Goal: Information Seeking & Learning: Check status

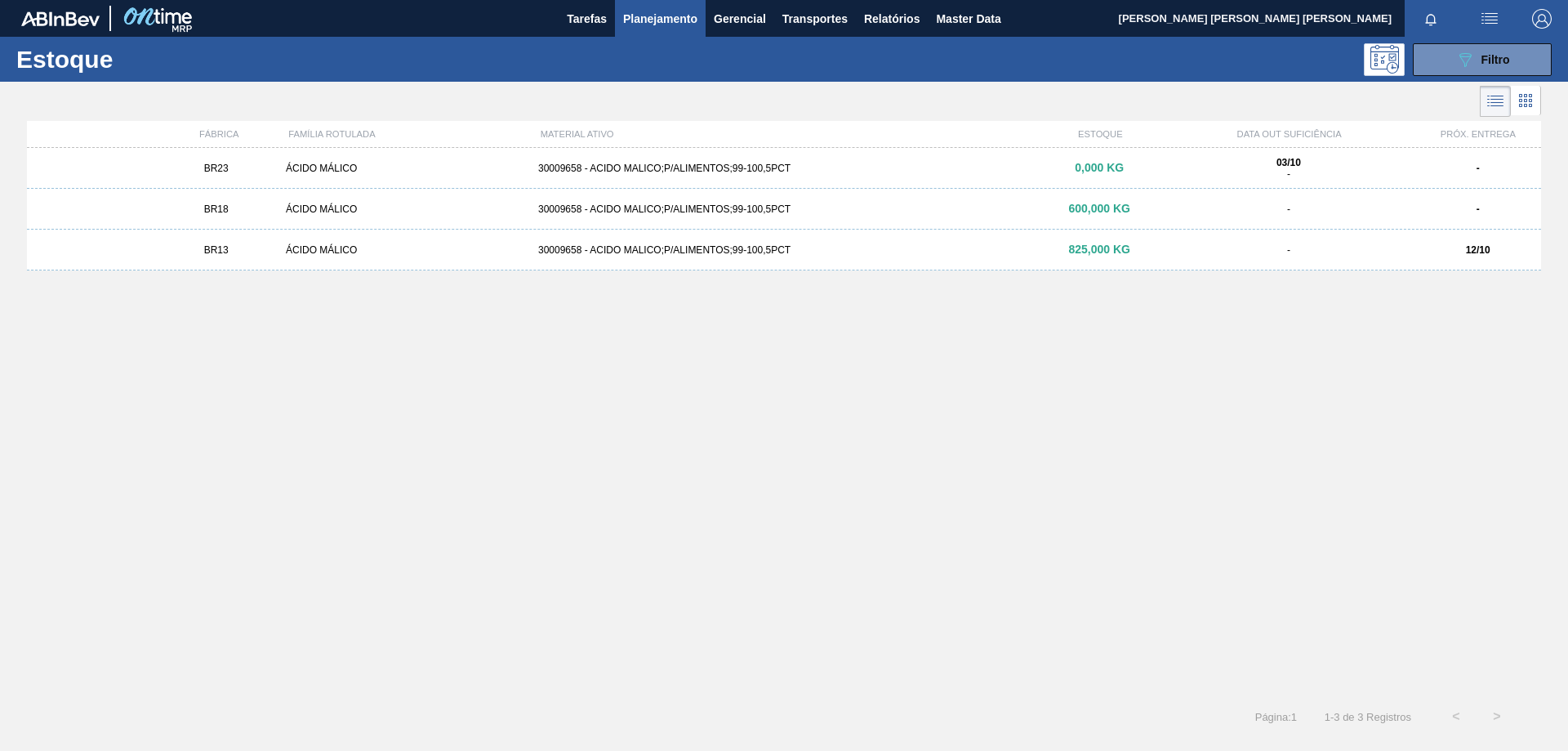
click at [1470, 76] on div "Estoque 089F7B8B-B2A5-4AFE-B5C0-19BA573D28AC Filtro" at bounding box center [784, 59] width 1568 height 45
click at [1468, 62] on icon "089F7B8B-B2A5-4AFE-B5C0-19BA573D28AC" at bounding box center [1464, 59] width 20 height 20
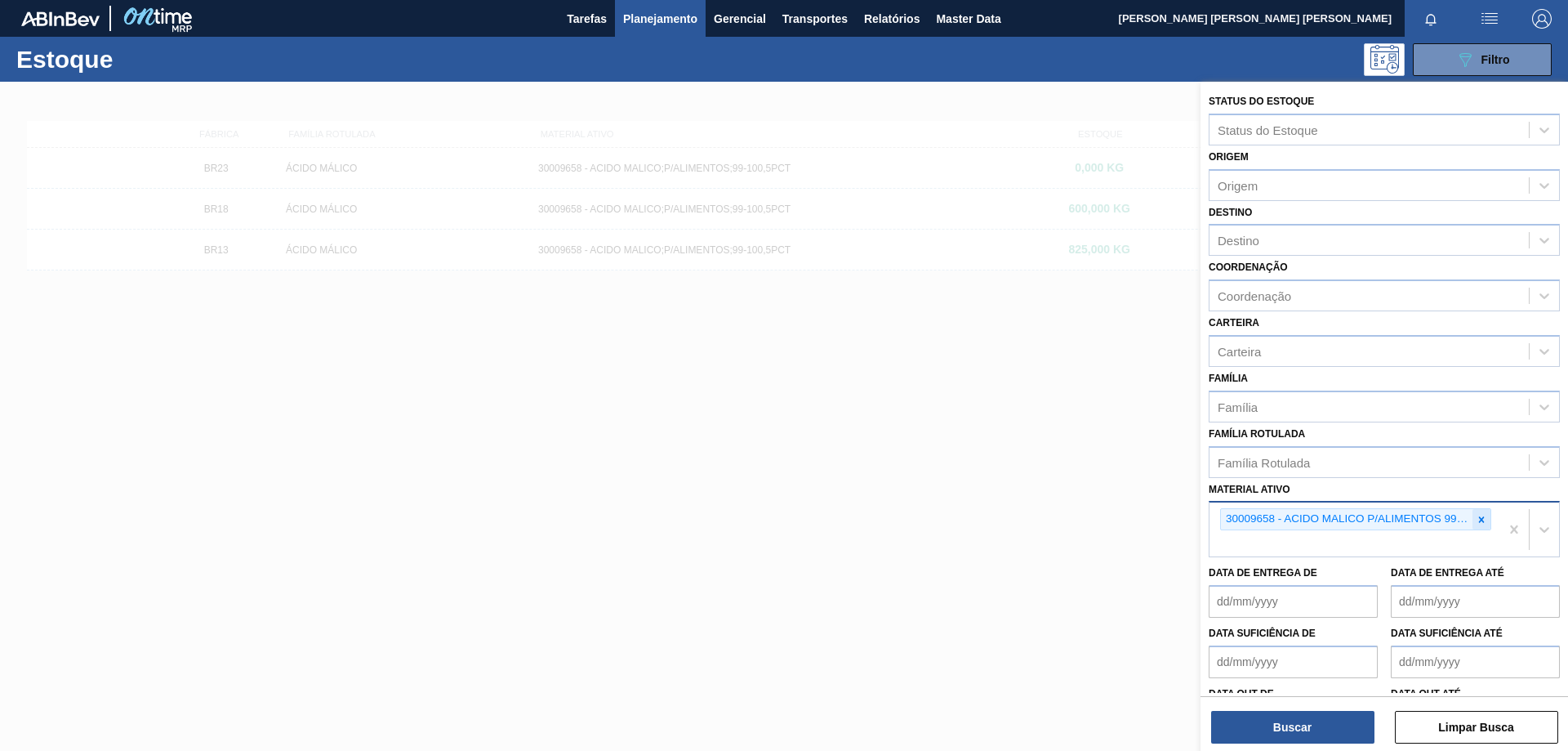
click at [1479, 515] on icon at bounding box center [1481, 519] width 11 height 11
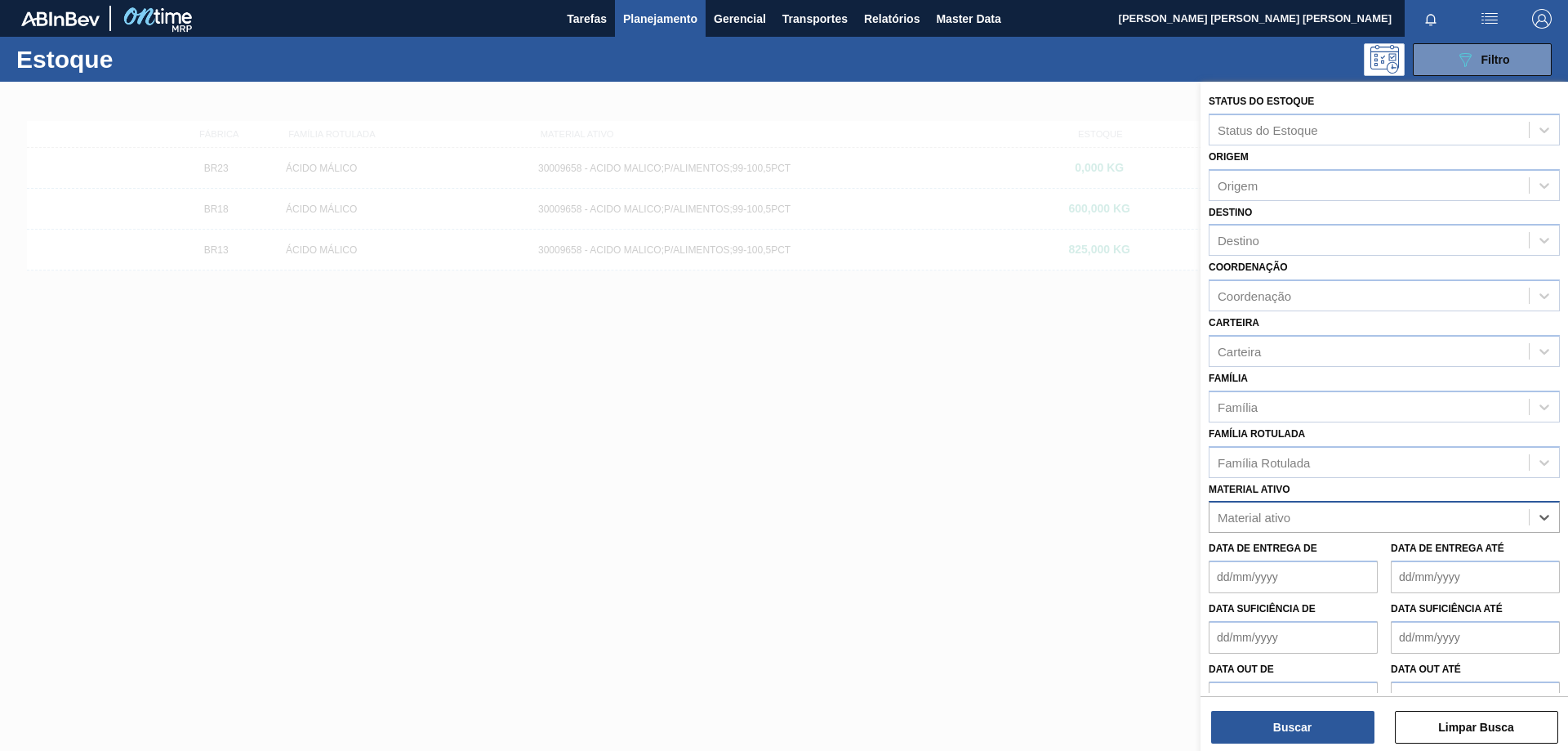
paste ativo "30034484"
type ativo "30034484"
click at [1335, 563] on div "30034484 - AROMA LIMAO 20699223" at bounding box center [1384, 558] width 352 height 30
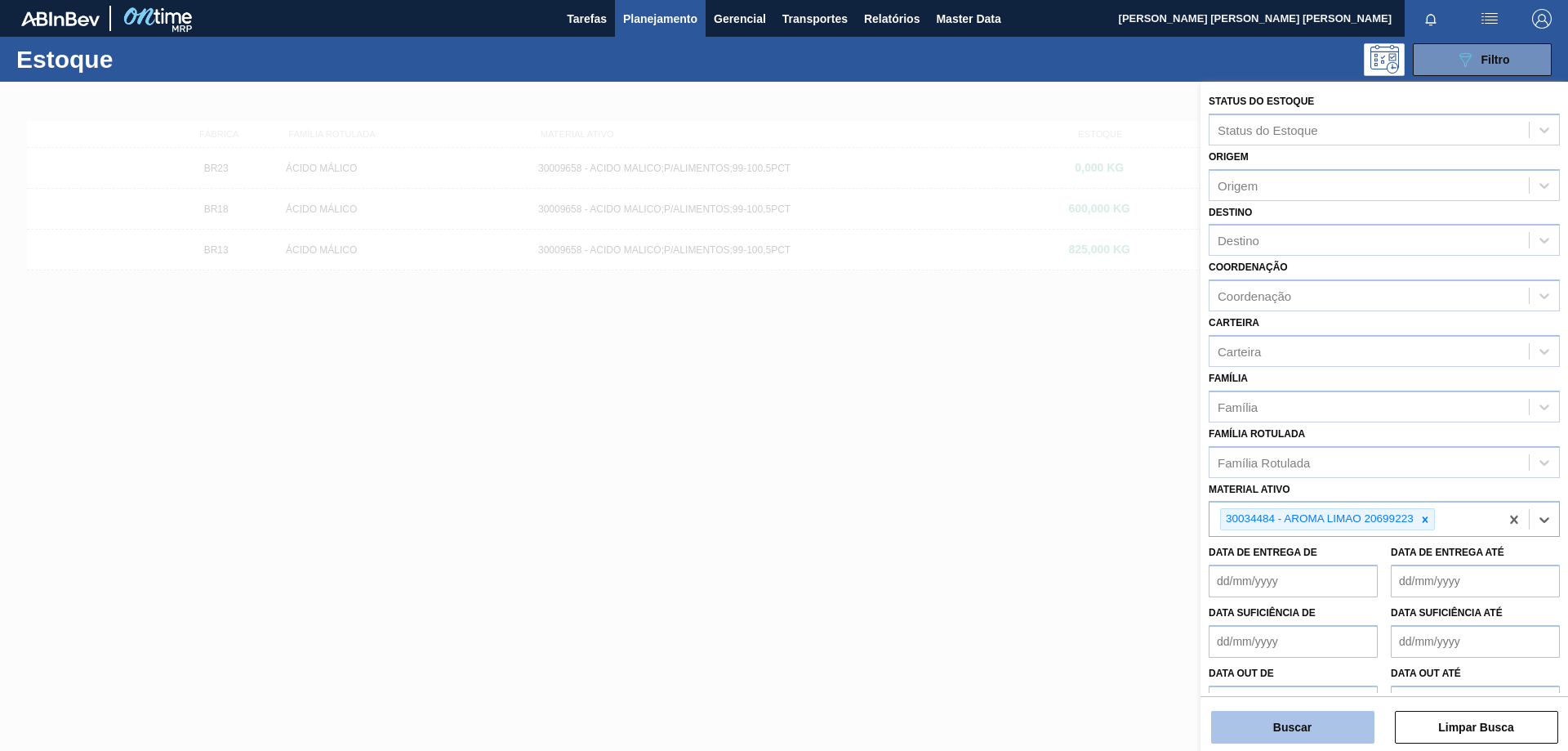
click at [1319, 724] on button "Buscar" at bounding box center [1292, 727] width 163 height 32
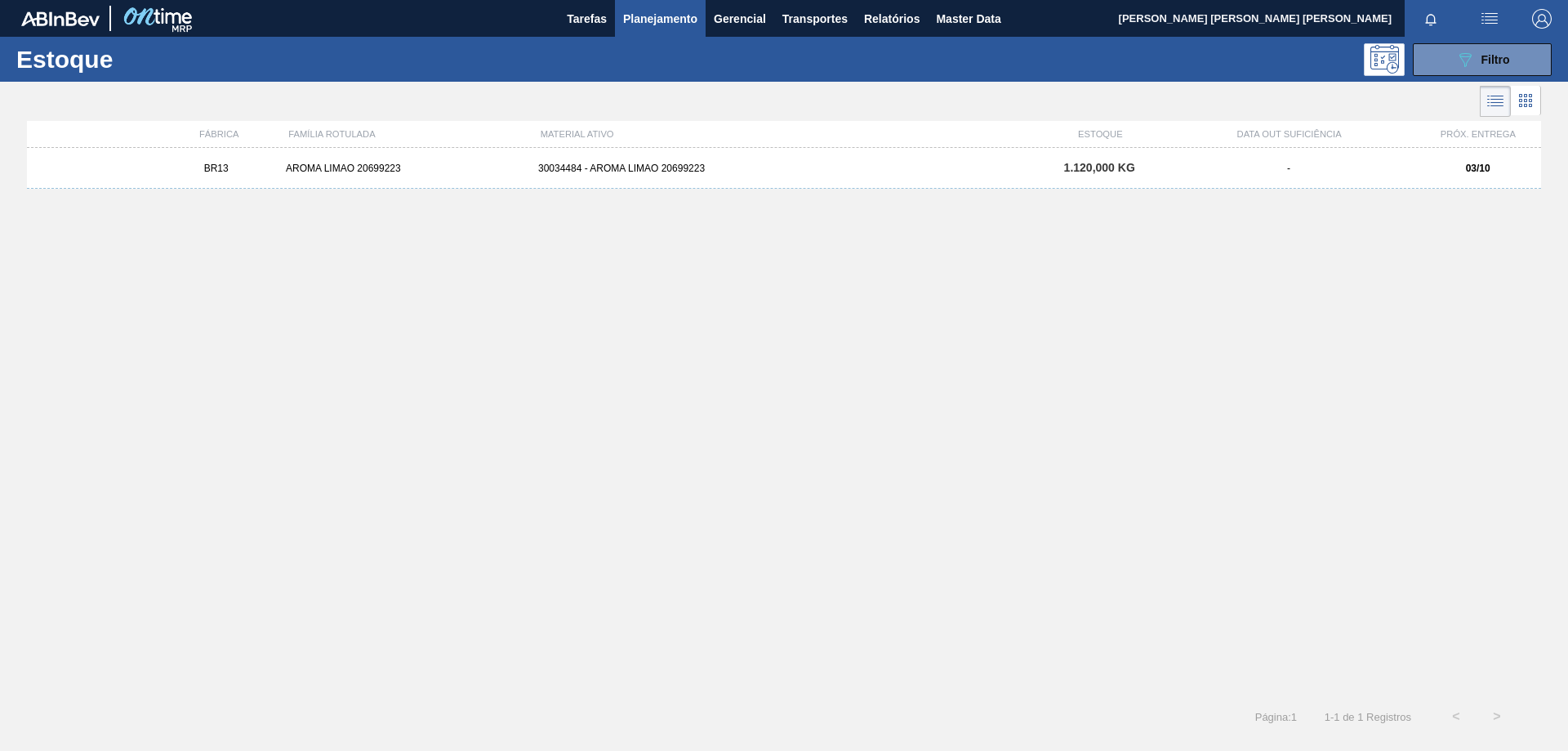
click at [635, 167] on div "30034484 - AROMA LIMAO 20699223" at bounding box center [784, 169] width 505 height 11
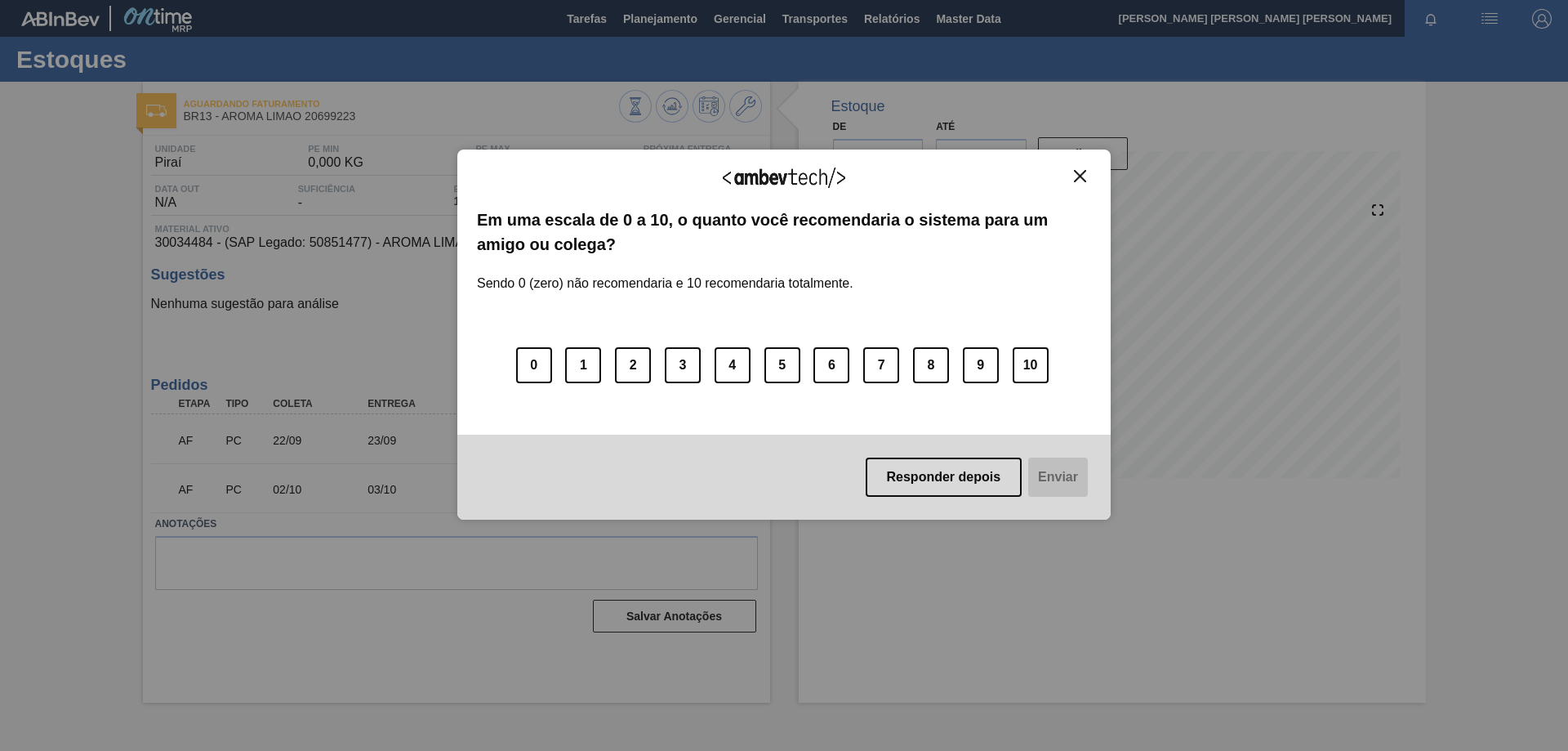
click at [1079, 169] on button "Close" at bounding box center [1079, 175] width 22 height 14
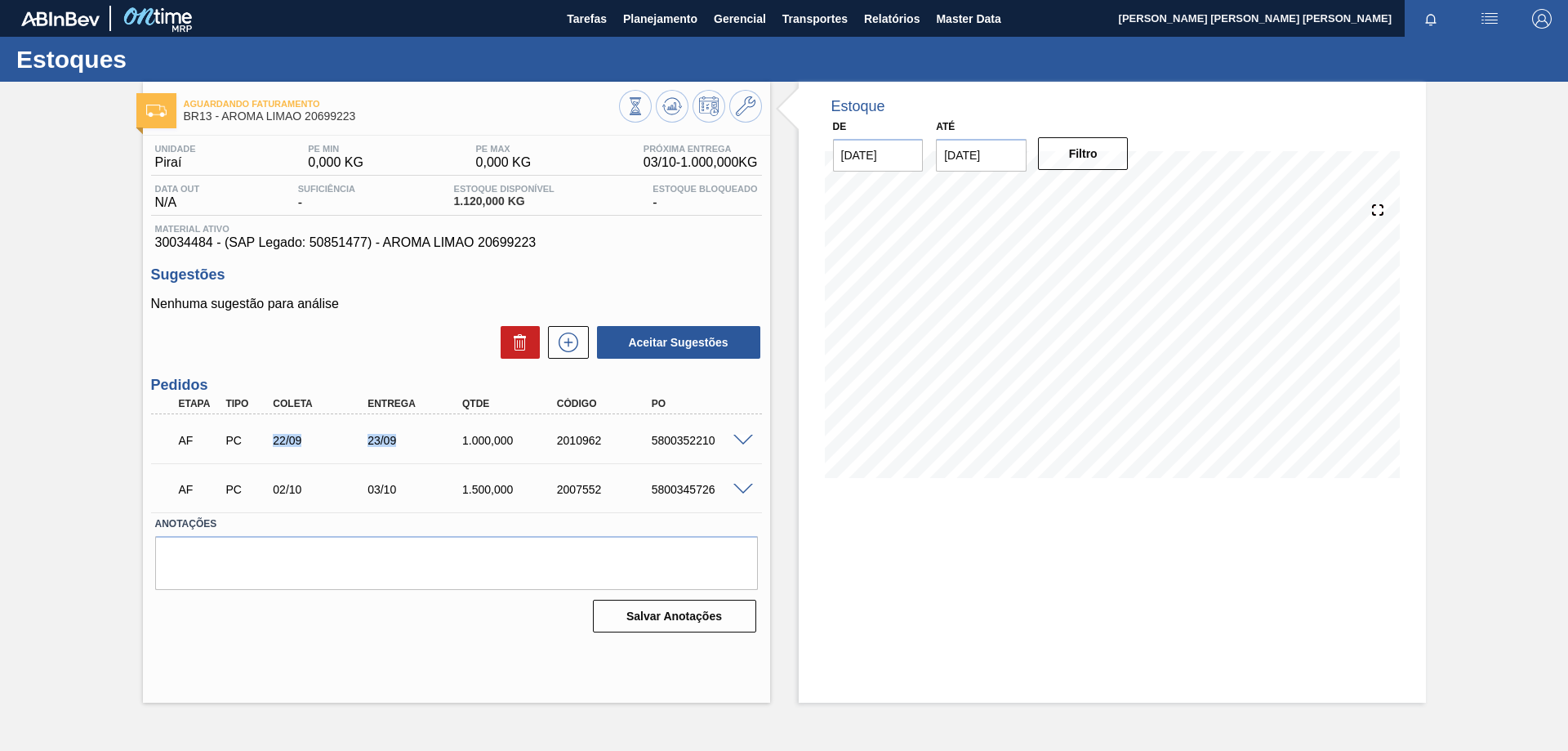
drag, startPoint x: 408, startPoint y: 438, endPoint x: 252, endPoint y: 441, distance: 156.0
click at [252, 441] on div "AF PC 22/09 23/09 1.000,000 2010962 5800352210" at bounding box center [452, 438] width 568 height 32
drag, startPoint x: 409, startPoint y: 494, endPoint x: 286, endPoint y: 492, distance: 123.0
click at [286, 492] on div "AF PC 02/10 03/10 1.500,000 2007552 5800345726" at bounding box center [452, 488] width 568 height 32
click at [419, 477] on div "AF PC 02/10 03/10 1.500,000 2007552 5800345726" at bounding box center [452, 488] width 568 height 32
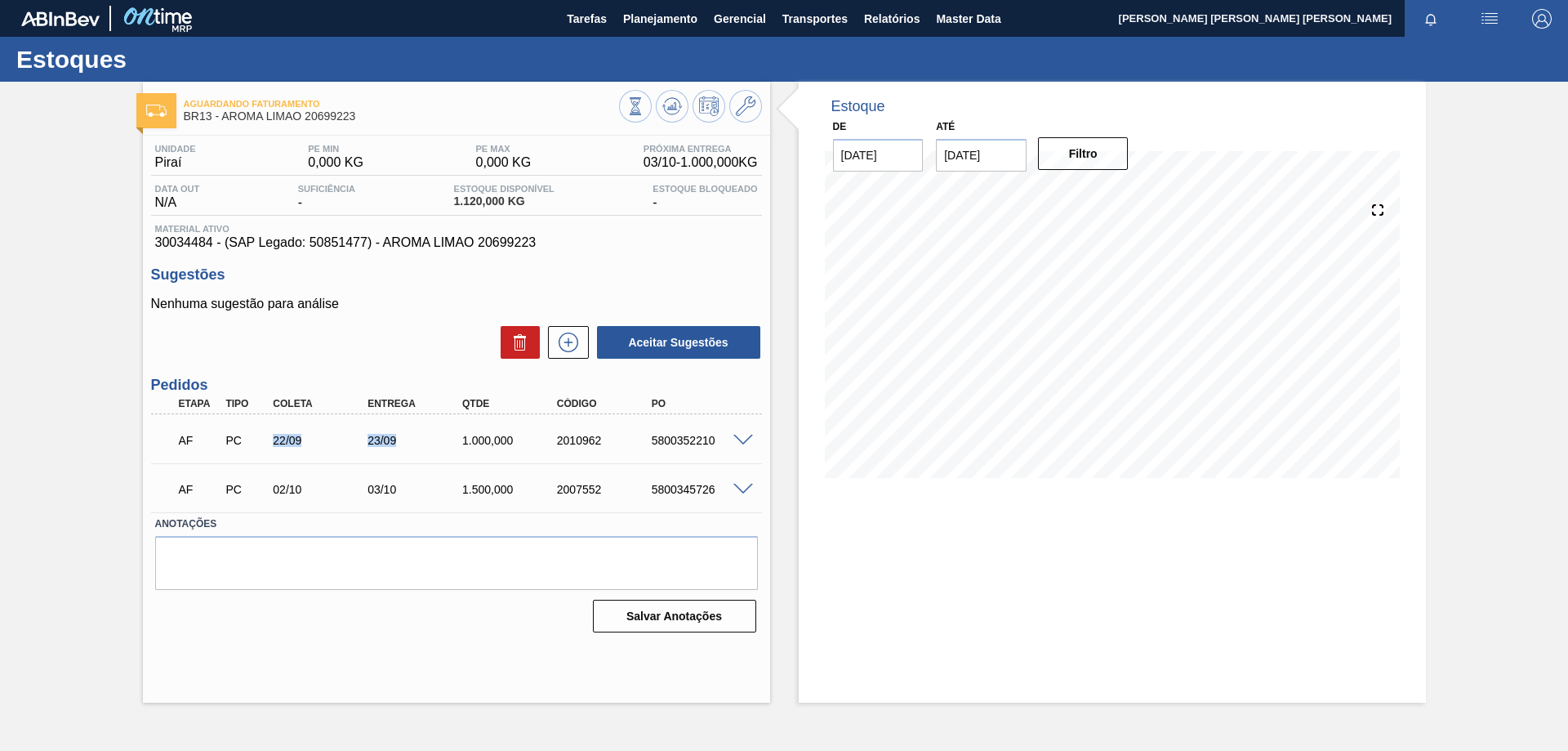
drag, startPoint x: 409, startPoint y: 437, endPoint x: 270, endPoint y: 441, distance: 139.1
click at [270, 441] on div "AF PC 22/09 23/09 1.000,000 2010962 5800352210" at bounding box center [452, 438] width 568 height 32
click at [488, 436] on div "1.000,000" at bounding box center [511, 440] width 106 height 13
click at [746, 436] on span at bounding box center [743, 440] width 20 height 12
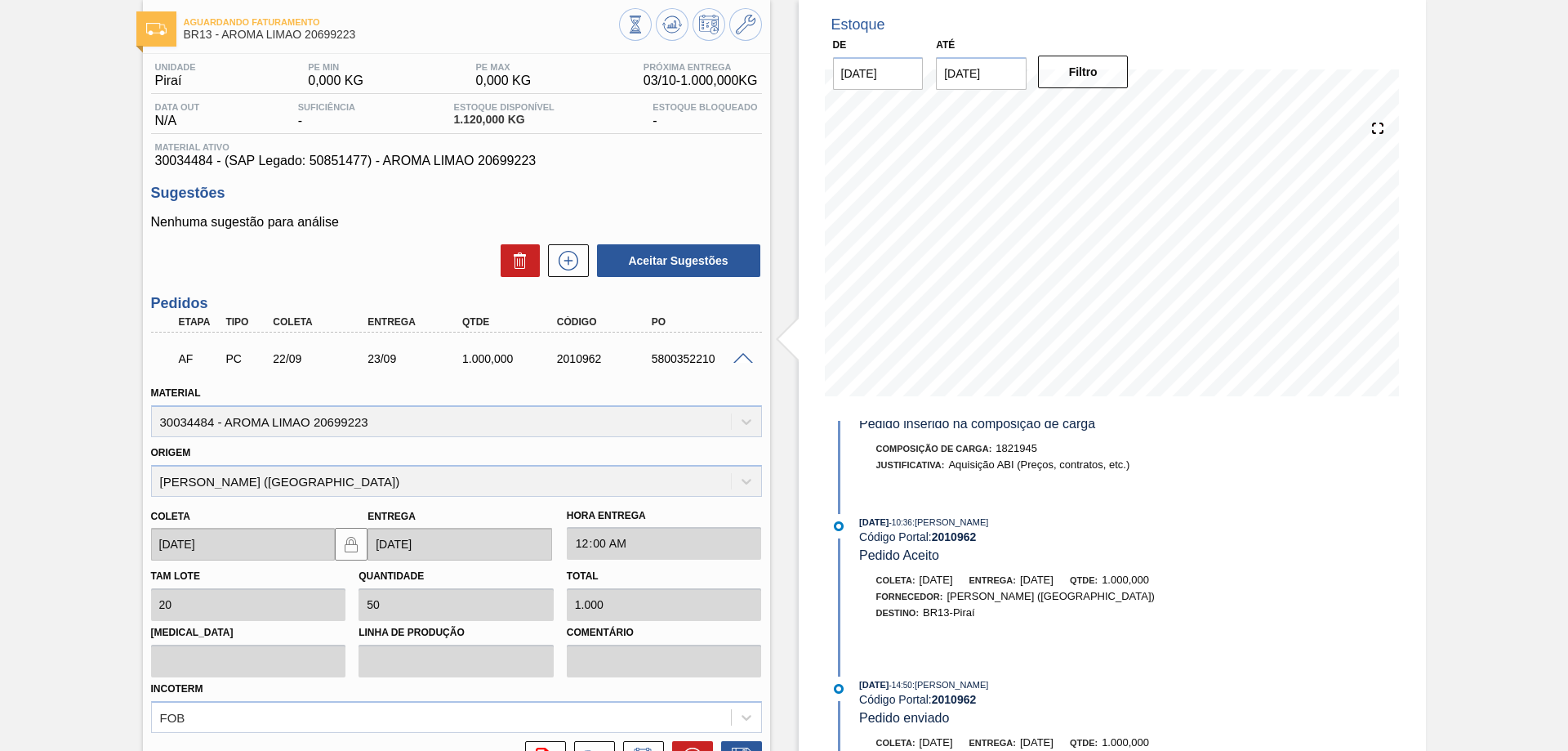
scroll to position [292, 0]
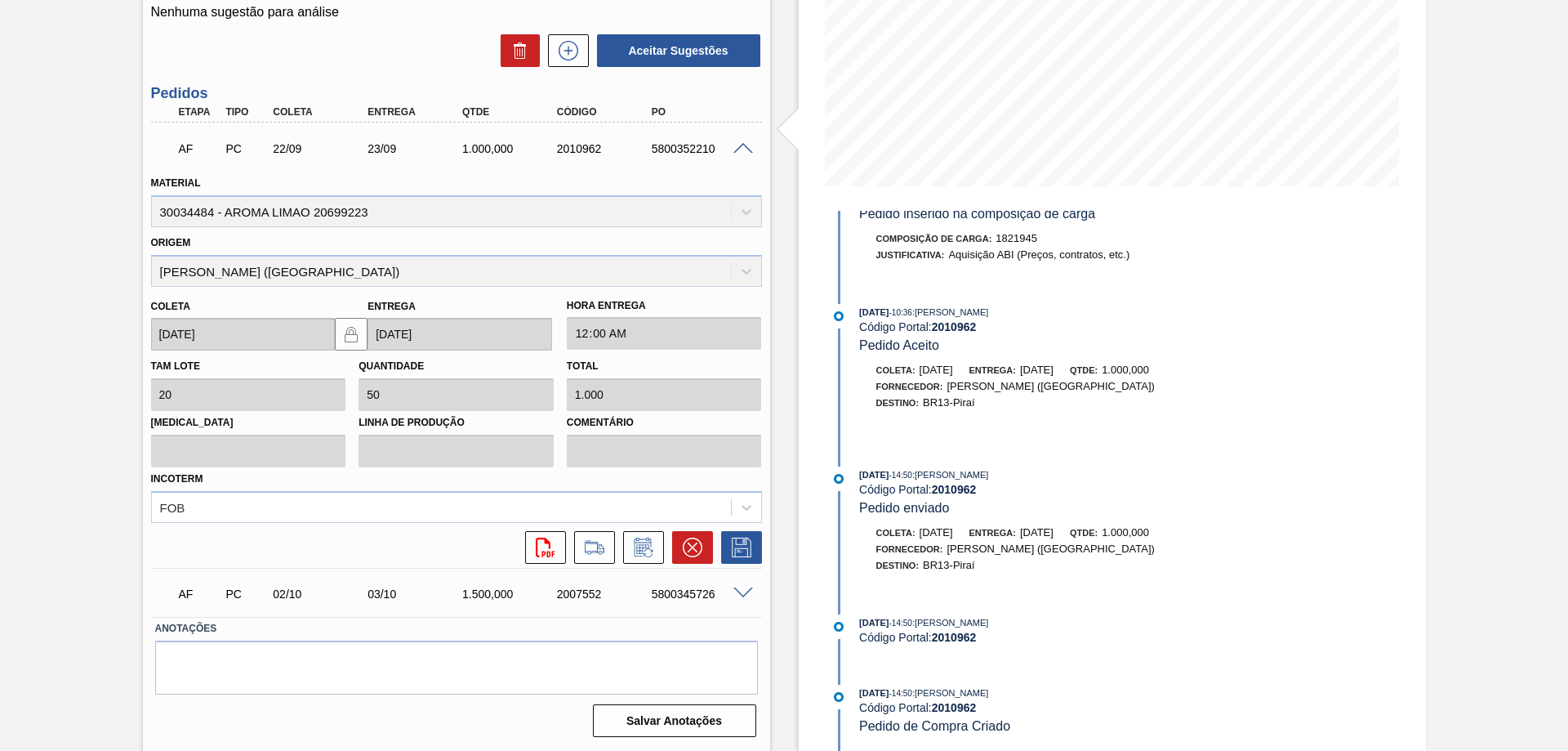
click at [739, 149] on span at bounding box center [743, 149] width 20 height 12
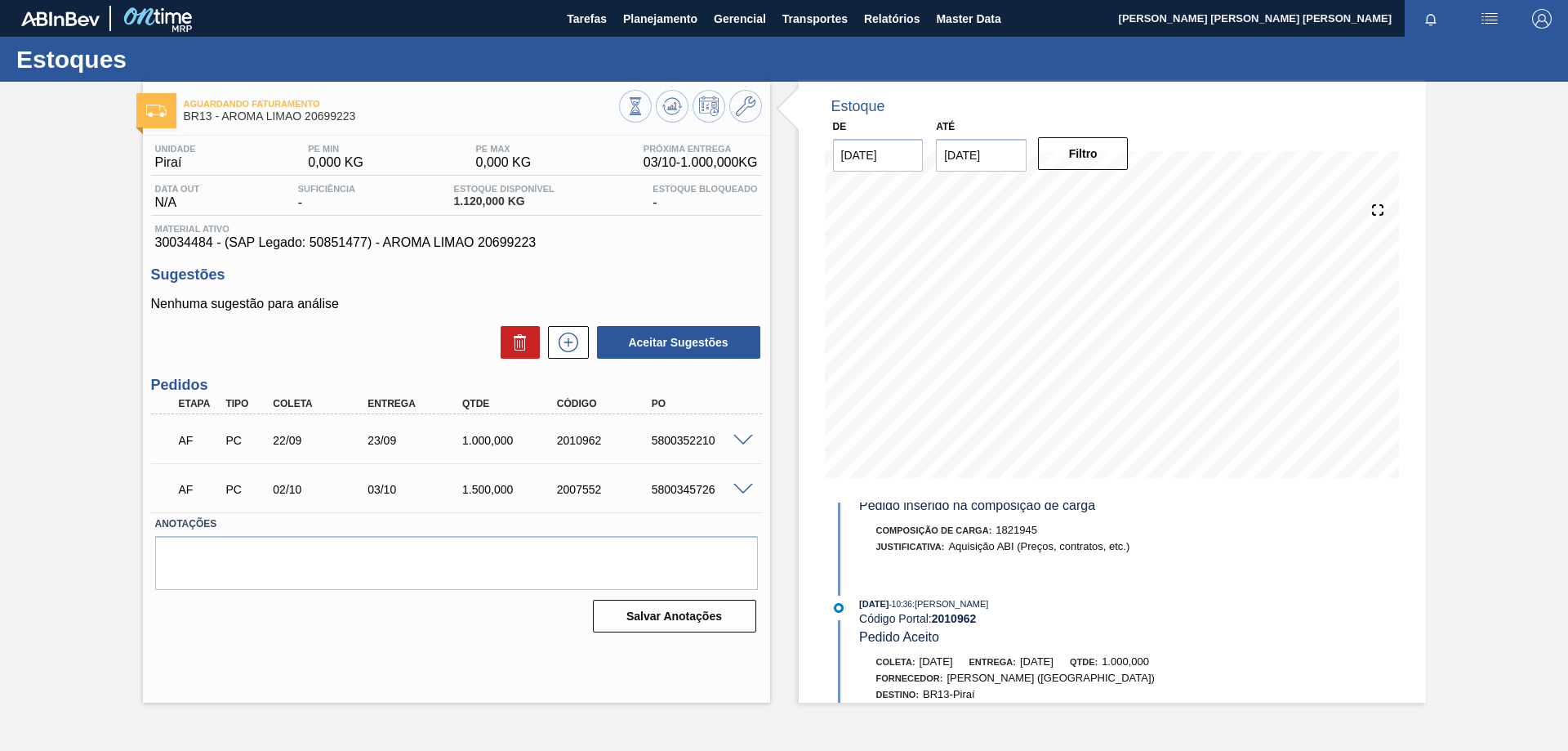
scroll to position [0, 0]
click at [653, 3] on button "Planejamento" at bounding box center [659, 18] width 90 height 37
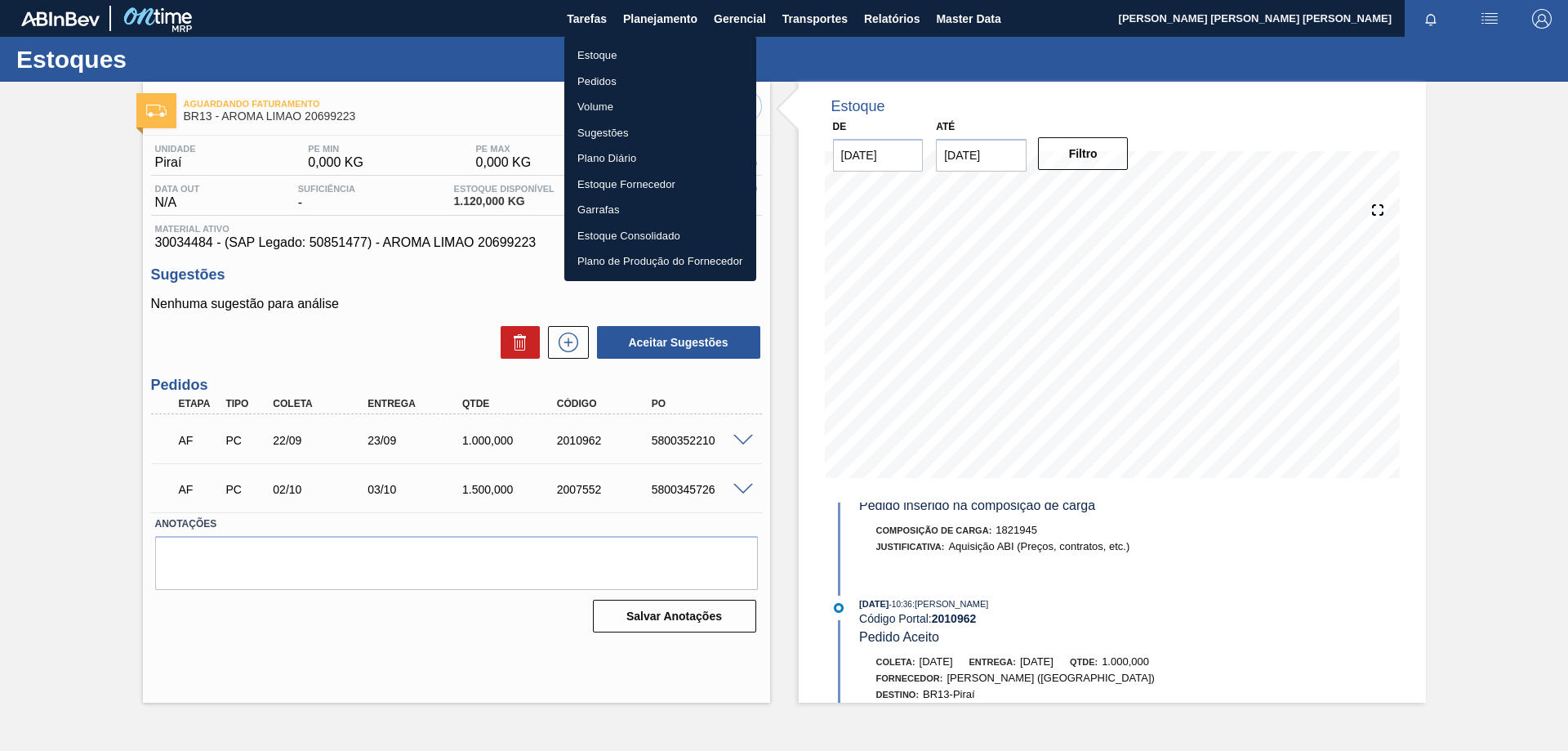
click at [607, 57] on li "Estoque" at bounding box center [659, 55] width 191 height 26
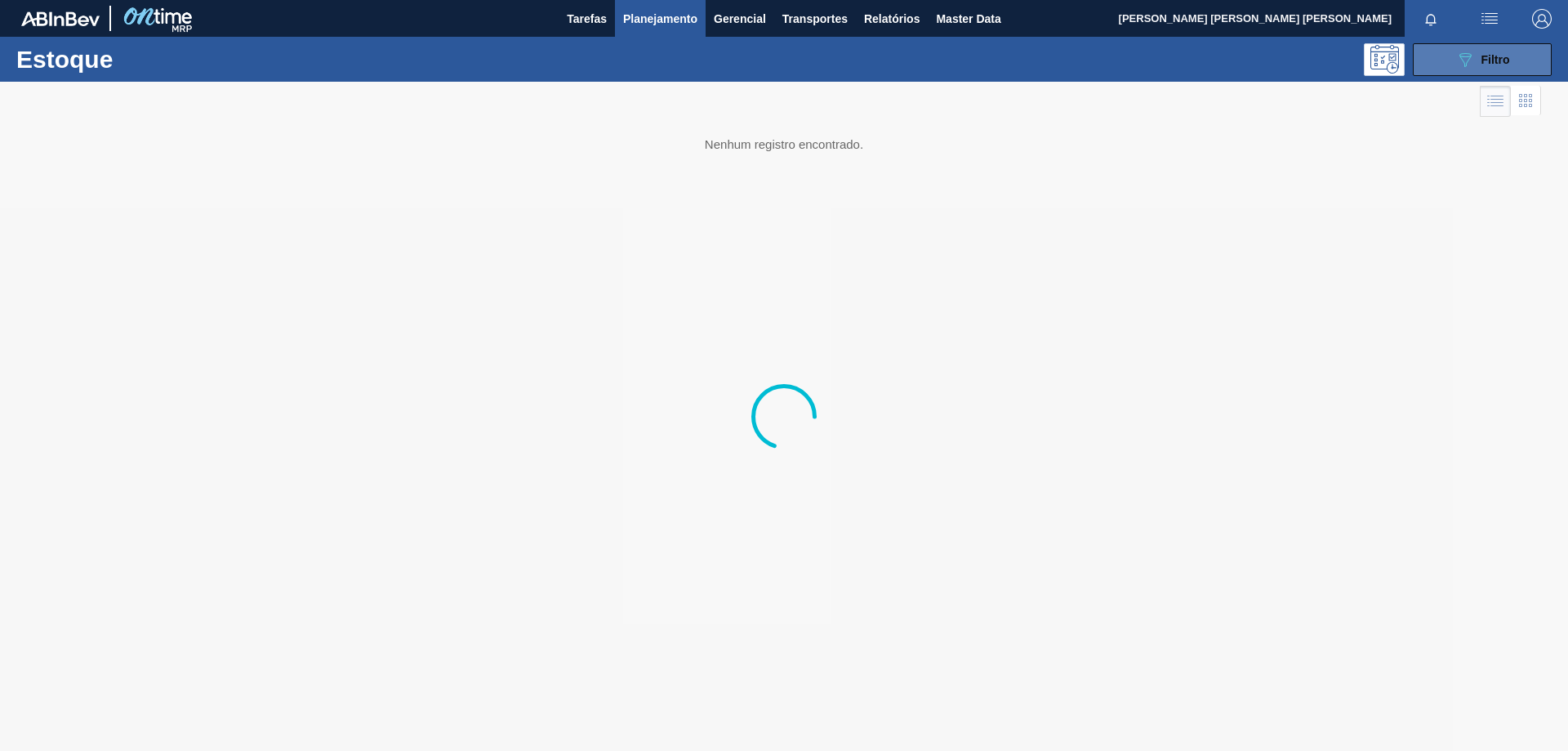
click at [1468, 66] on icon "089F7B8B-B2A5-4AFE-B5C0-19BA573D28AC" at bounding box center [1464, 59] width 20 height 20
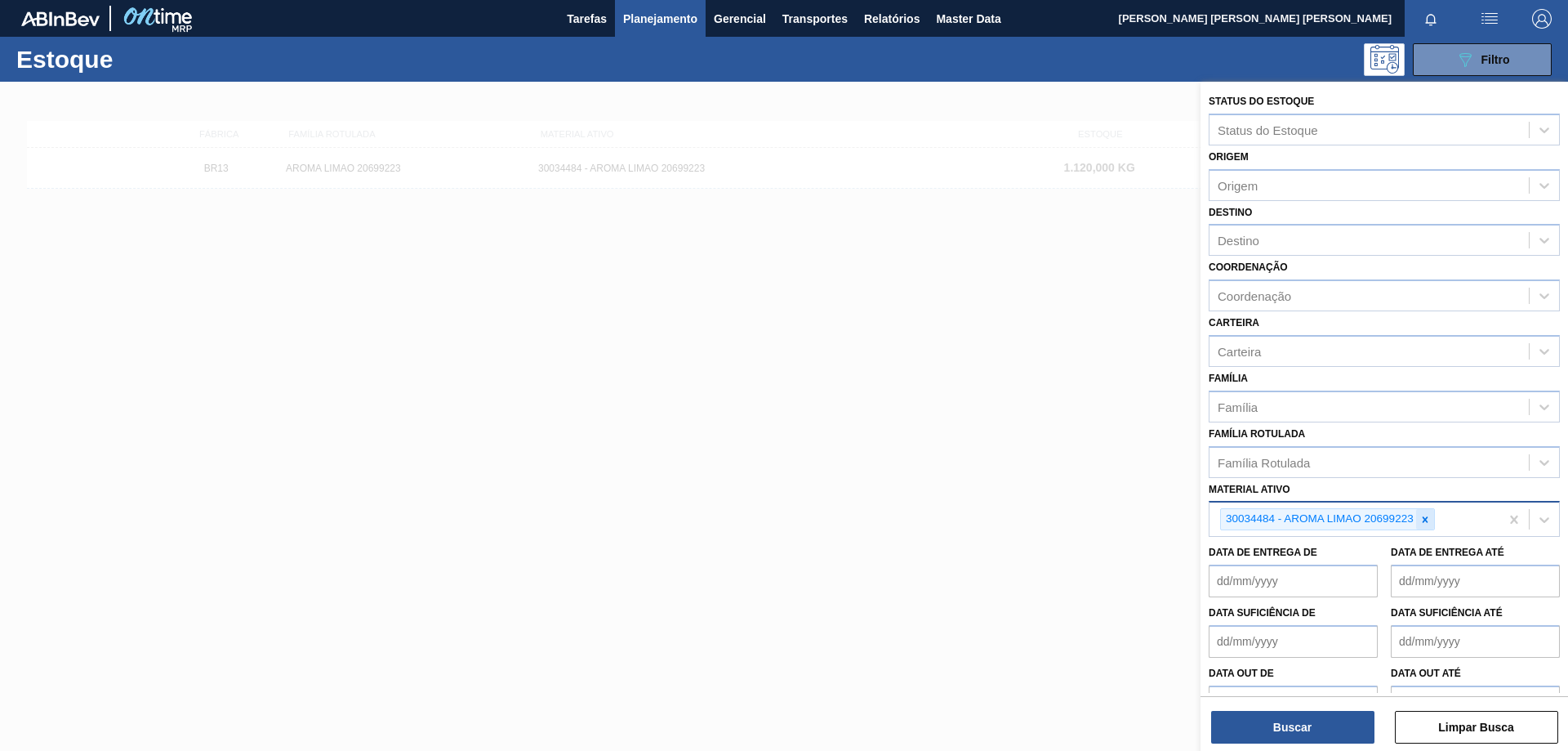
click at [1426, 519] on icon at bounding box center [1425, 519] width 11 height 11
paste ativo "30034483"
type ativo "30034483"
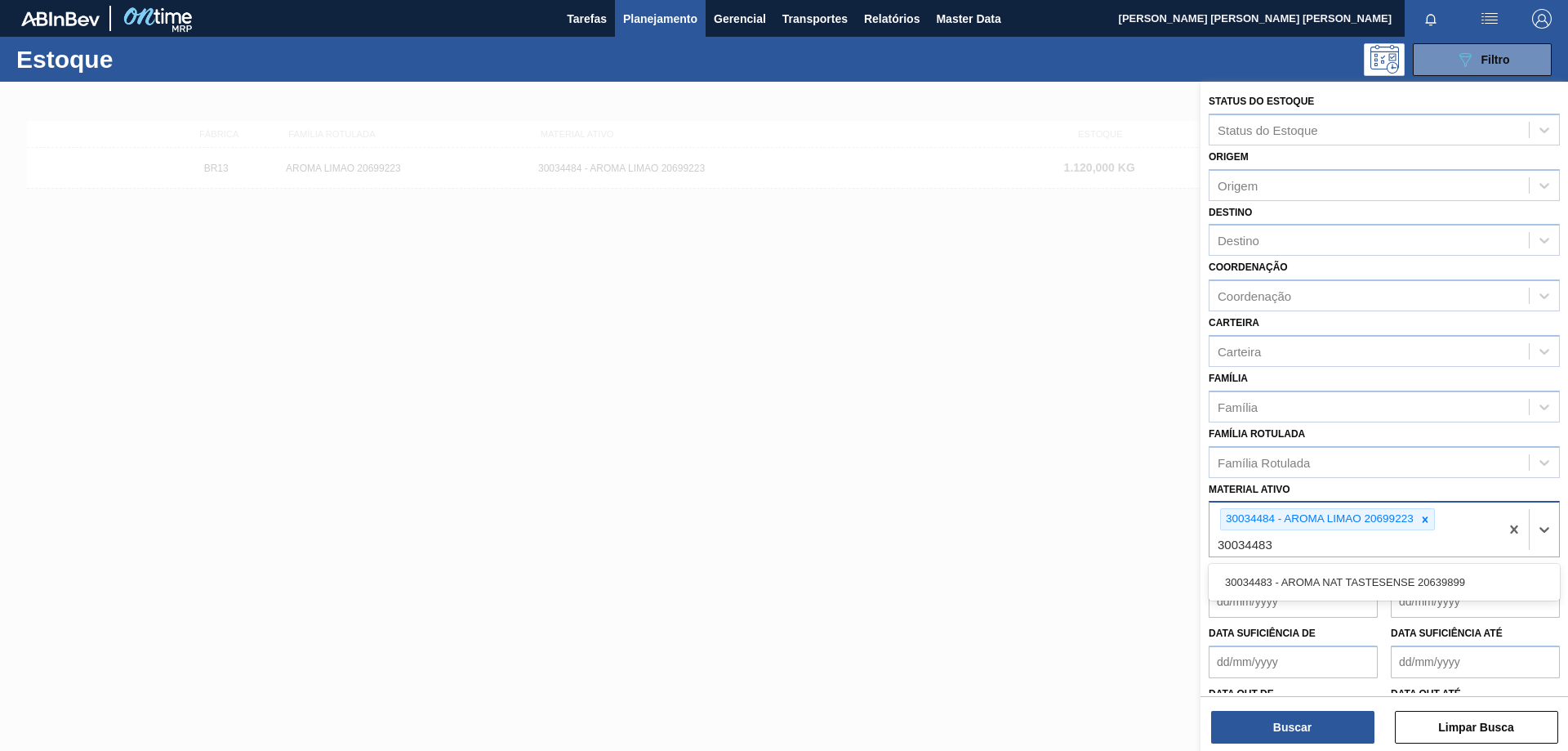
click at [1346, 578] on div "30034483 - AROMA NAT TASTESENSE 20639899" at bounding box center [1384, 582] width 352 height 30
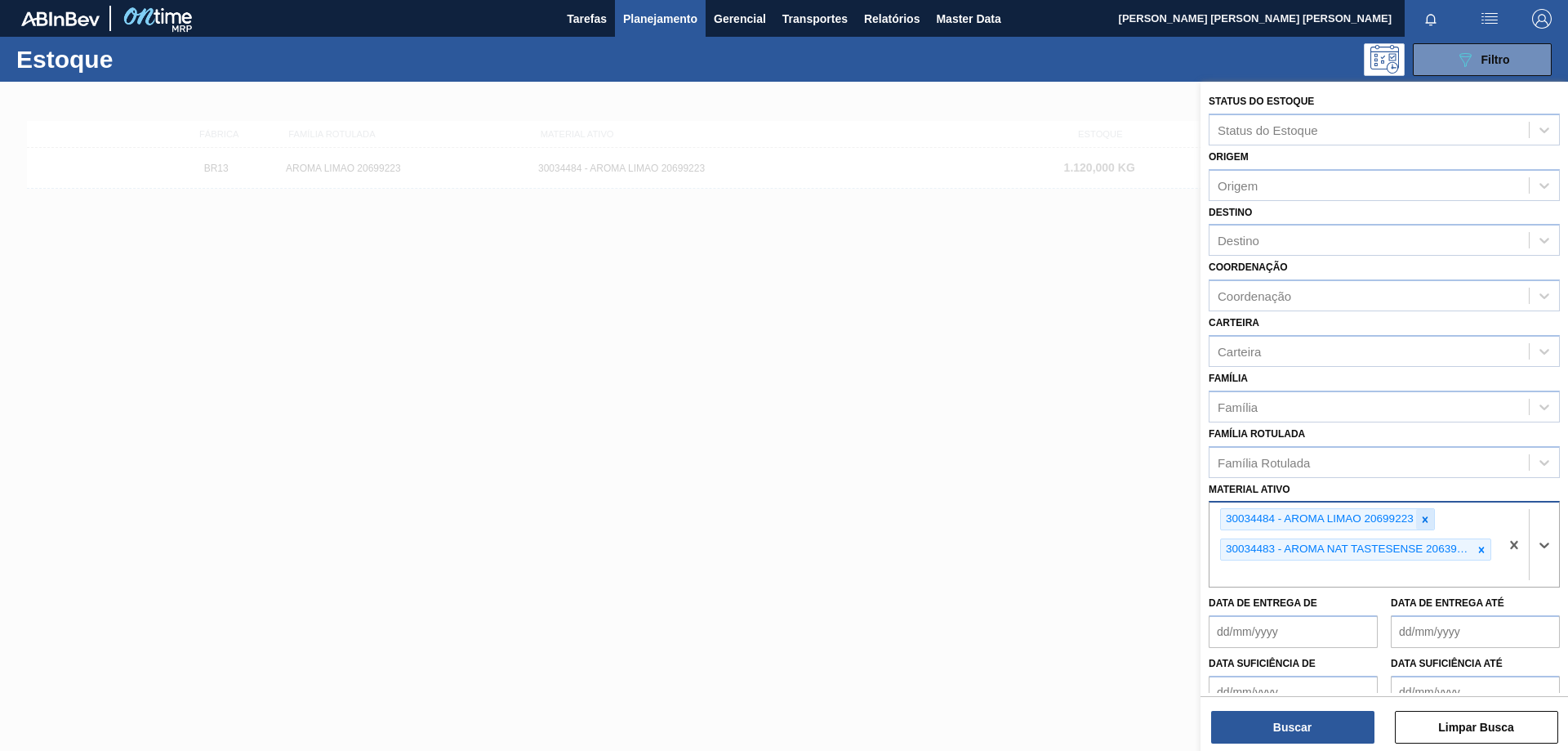
click at [1427, 515] on icon at bounding box center [1425, 519] width 11 height 11
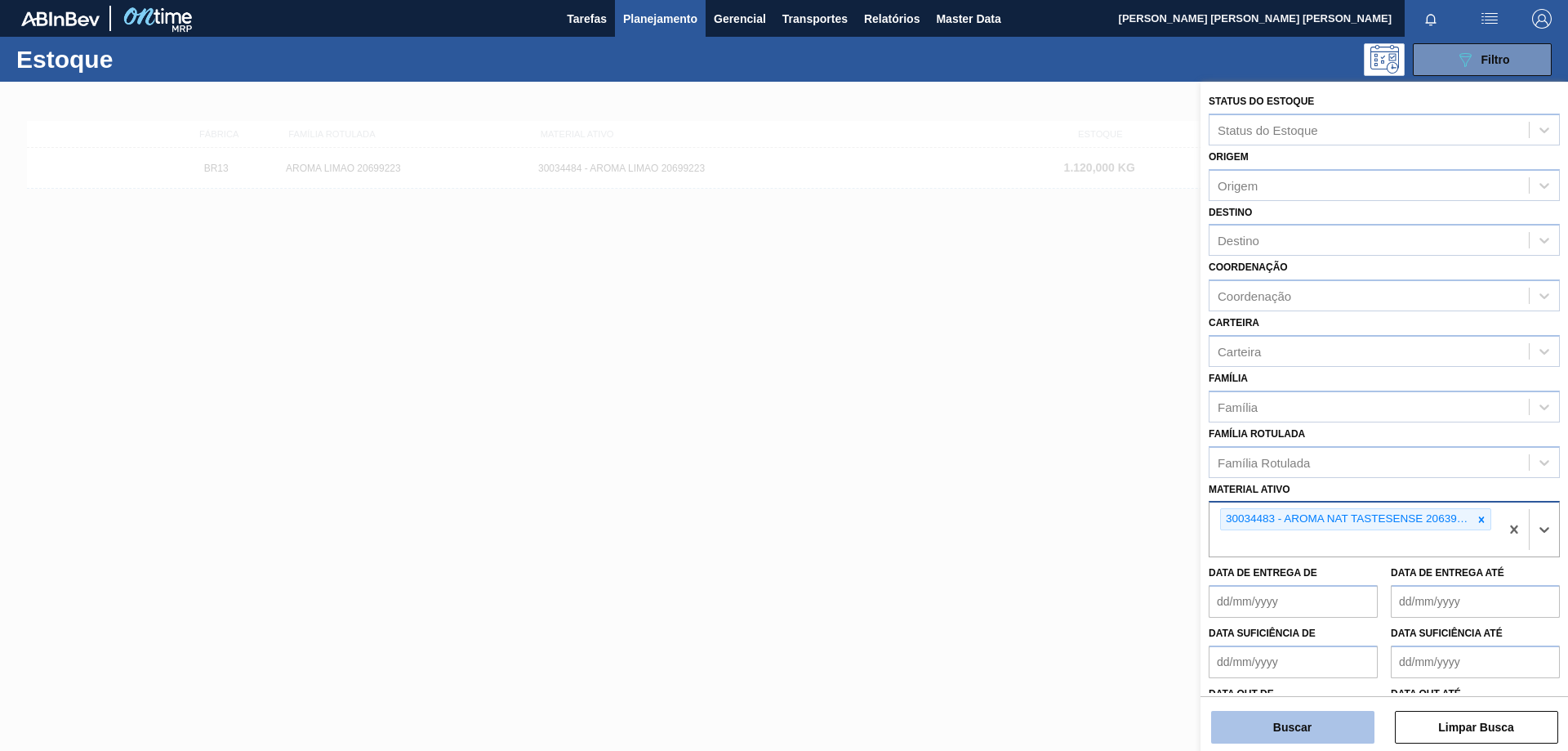
click at [1311, 724] on button "Buscar" at bounding box center [1292, 727] width 163 height 32
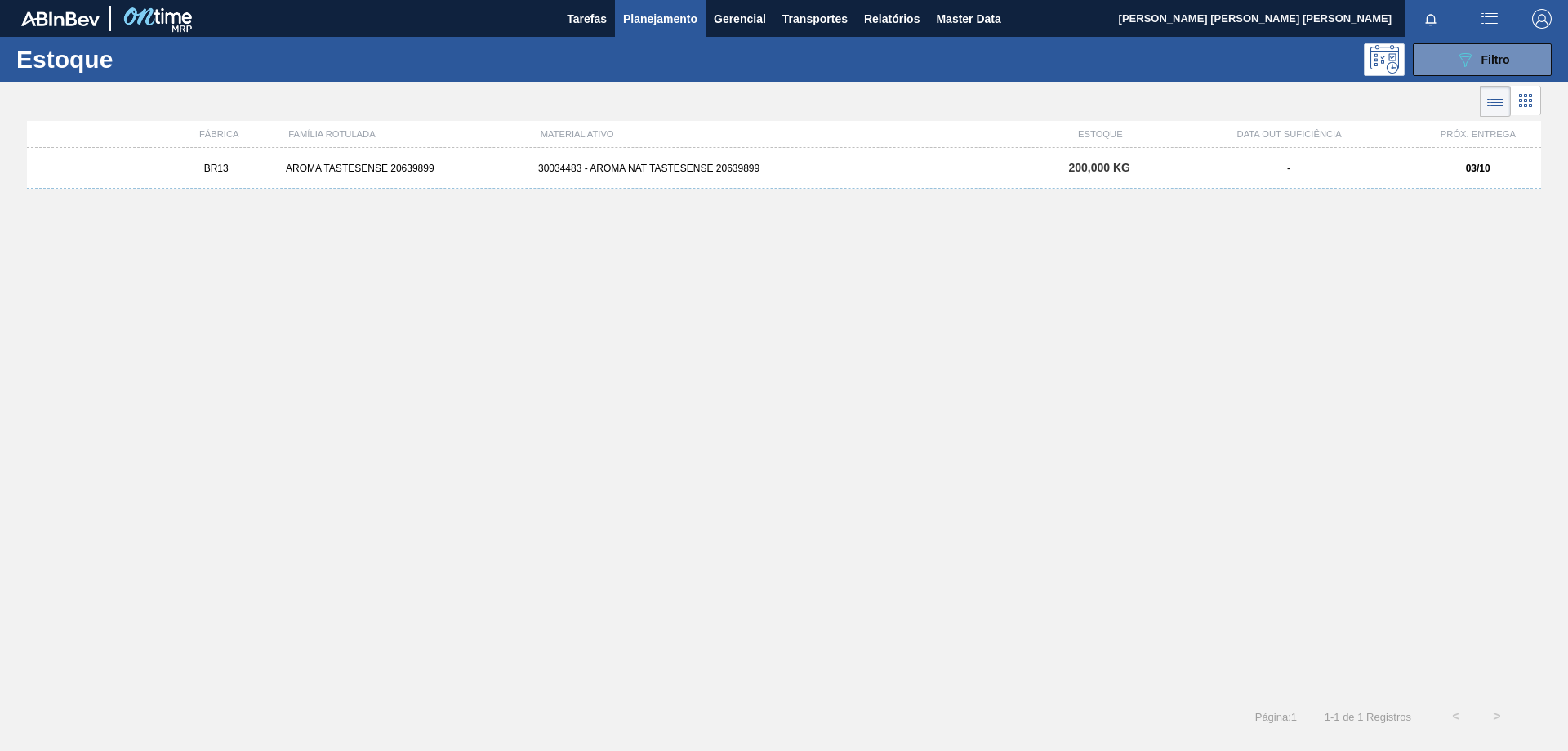
click at [702, 156] on div "BR13 AROMA TASTESENSE 20639899 30034483 - AROMA NAT TASTESENSE 20639899 200,000…" at bounding box center [783, 168] width 1514 height 41
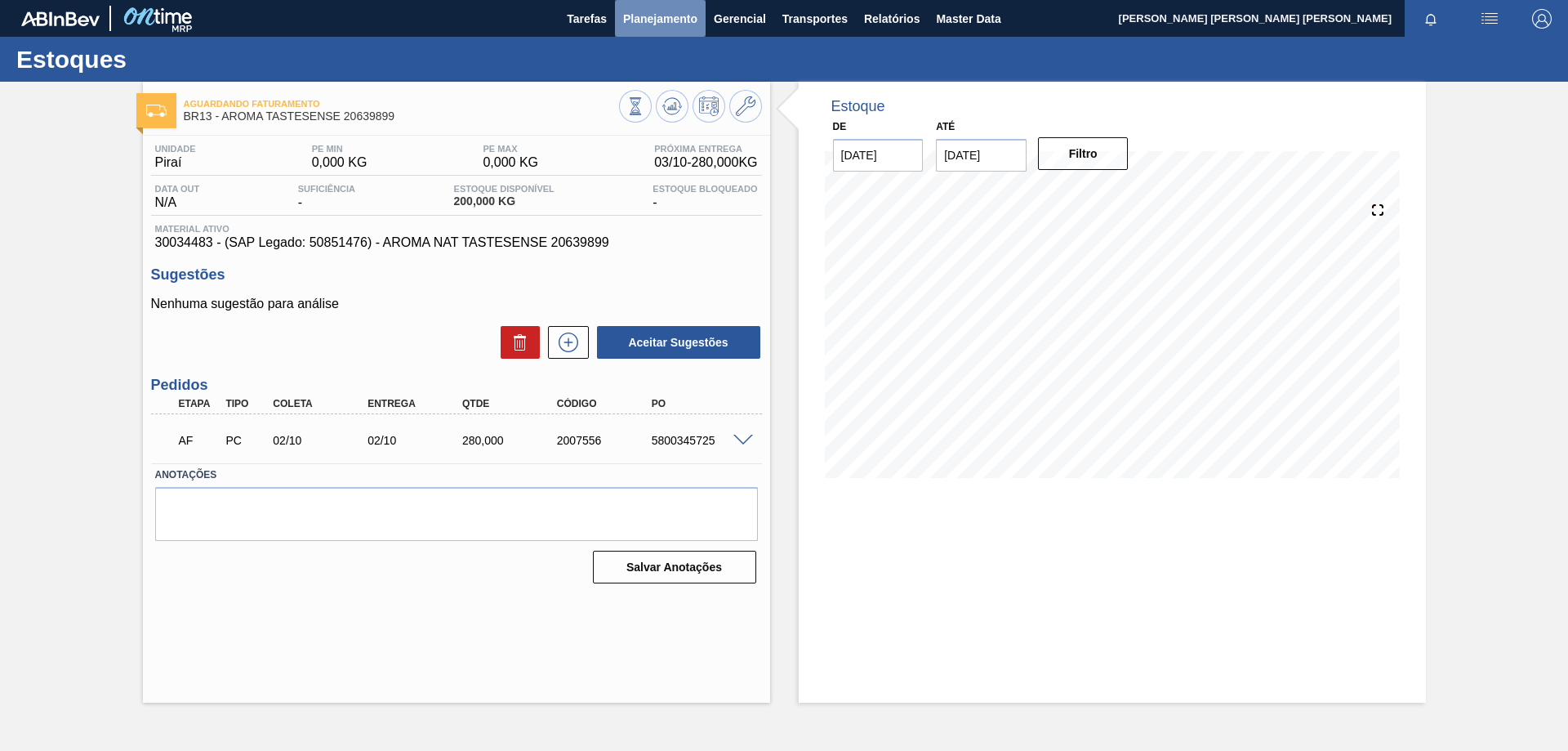
click at [658, 26] on span "Planejamento" at bounding box center [660, 18] width 74 height 20
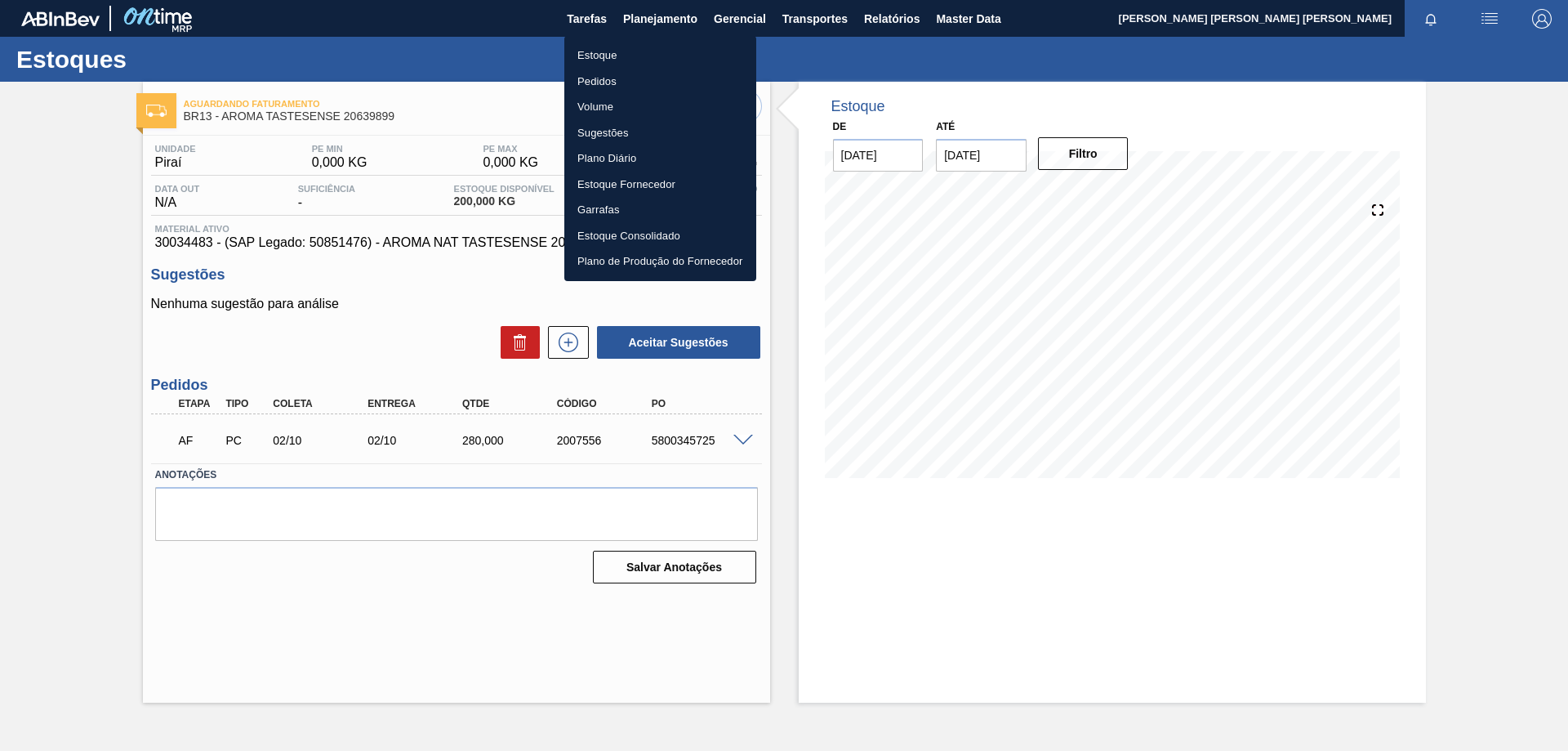
click at [627, 60] on li "Estoque" at bounding box center [659, 55] width 191 height 26
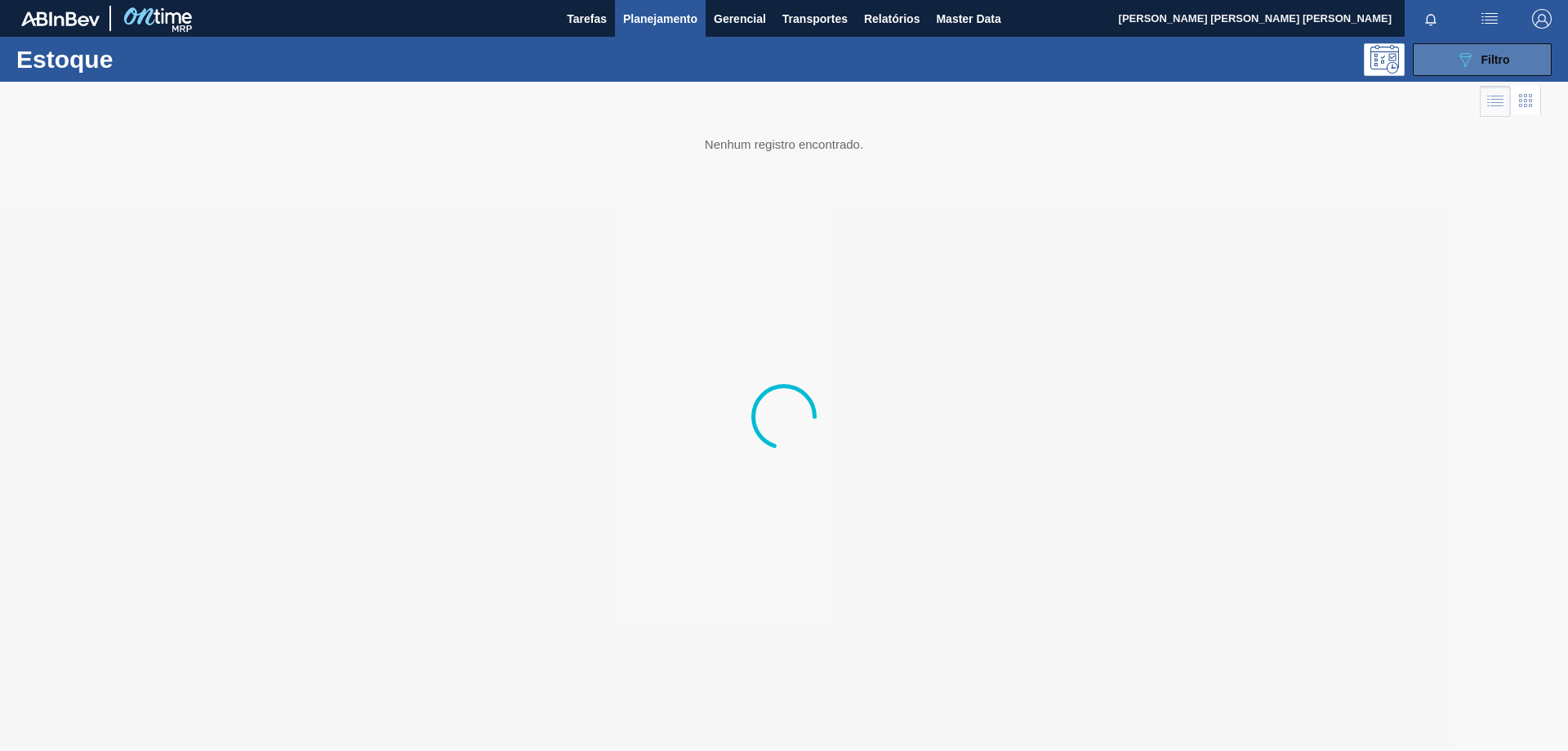
click at [1454, 67] on button "089F7B8B-B2A5-4AFE-B5C0-19BA573D28AC Filtro" at bounding box center [1482, 59] width 139 height 32
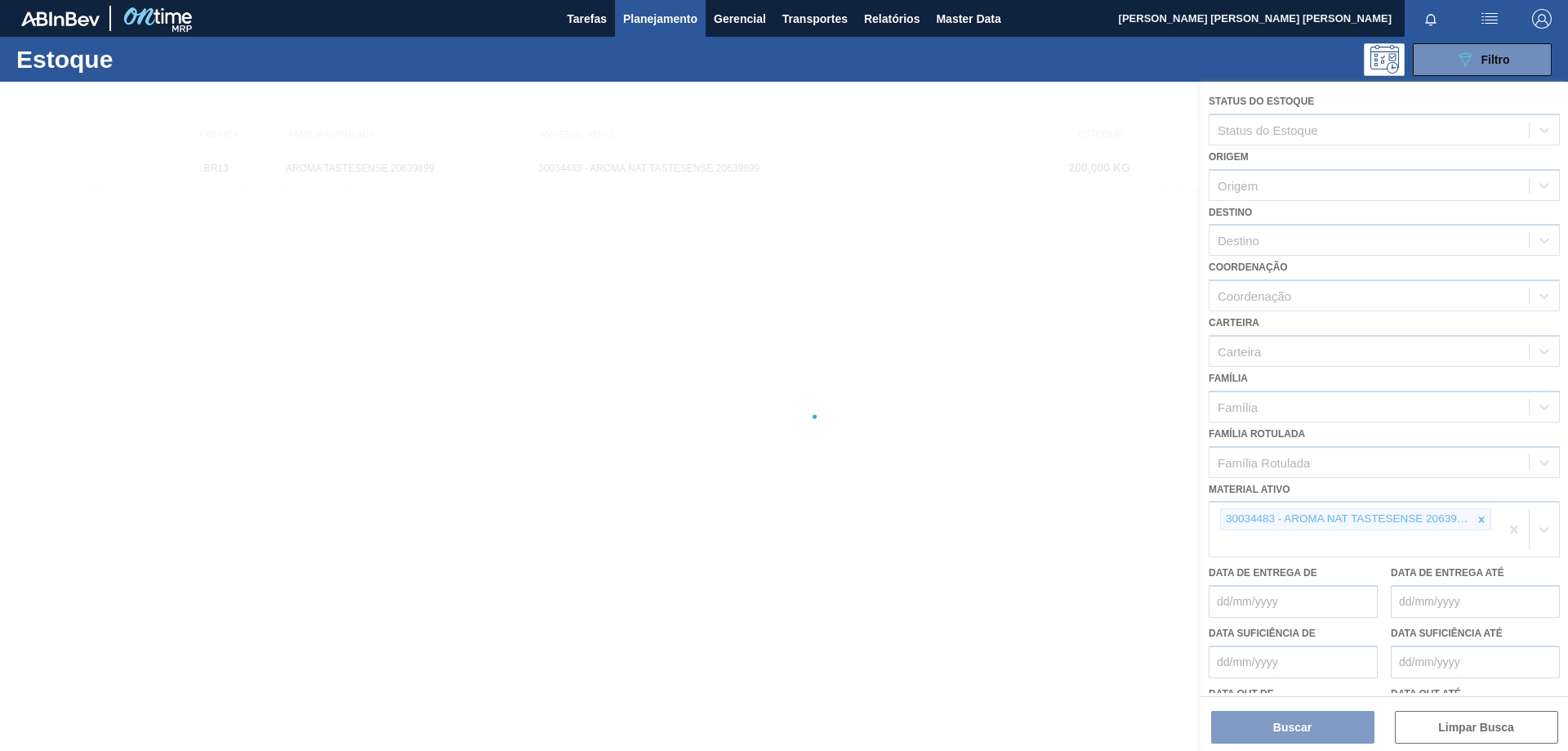
click at [1481, 522] on div at bounding box center [784, 416] width 1568 height 669
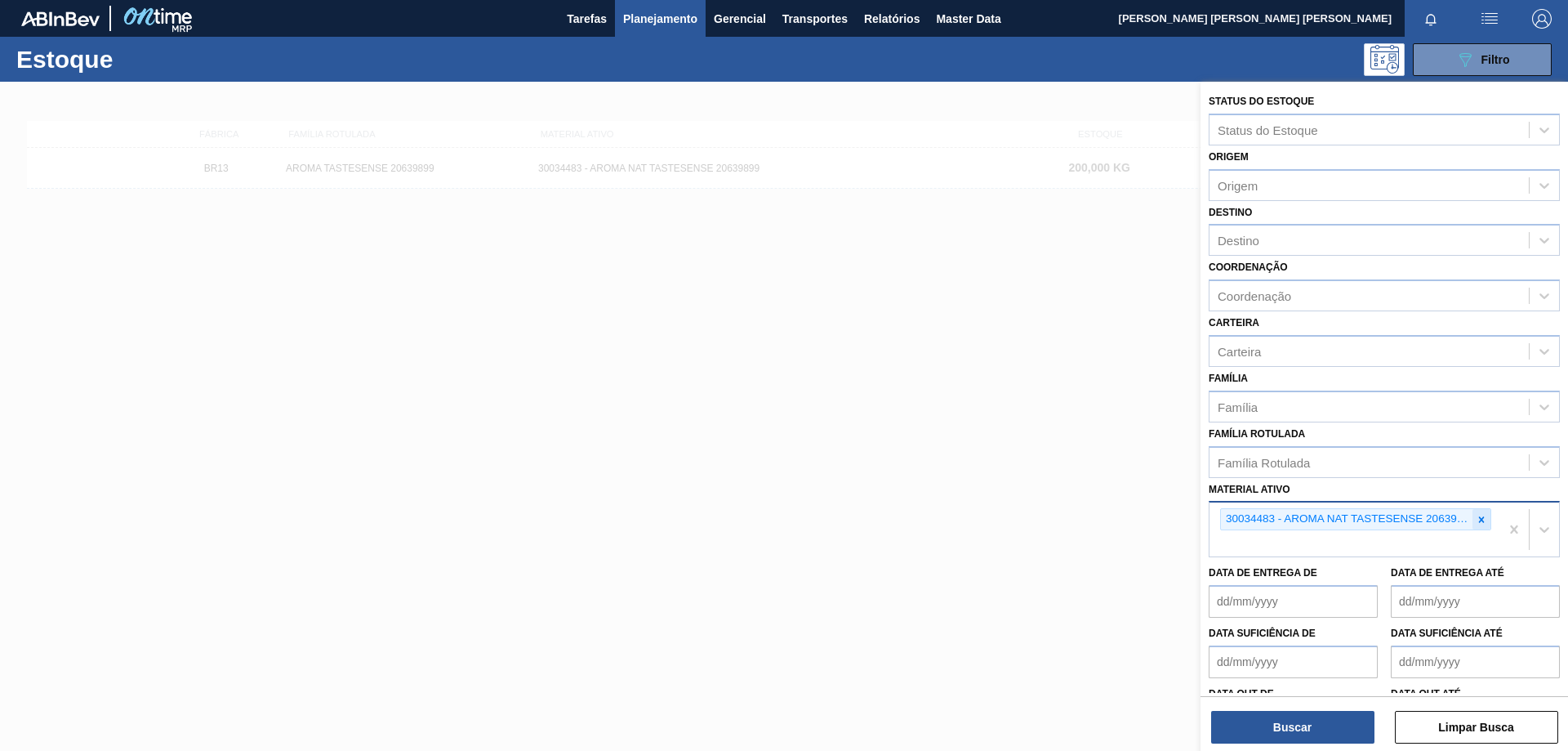
click at [1481, 522] on icon at bounding box center [1481, 519] width 6 height 6
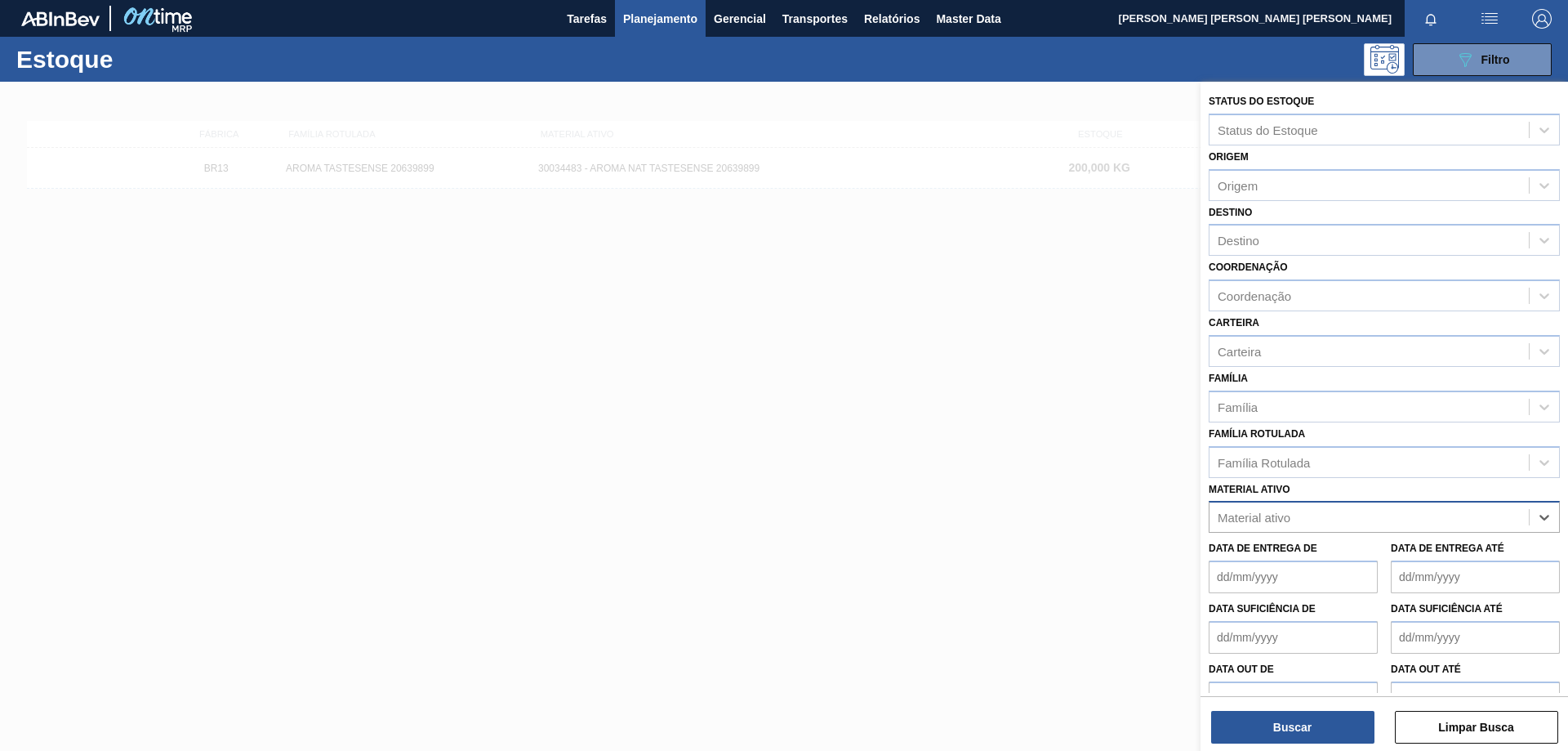
paste ativo "30034326"
type ativo "30034326"
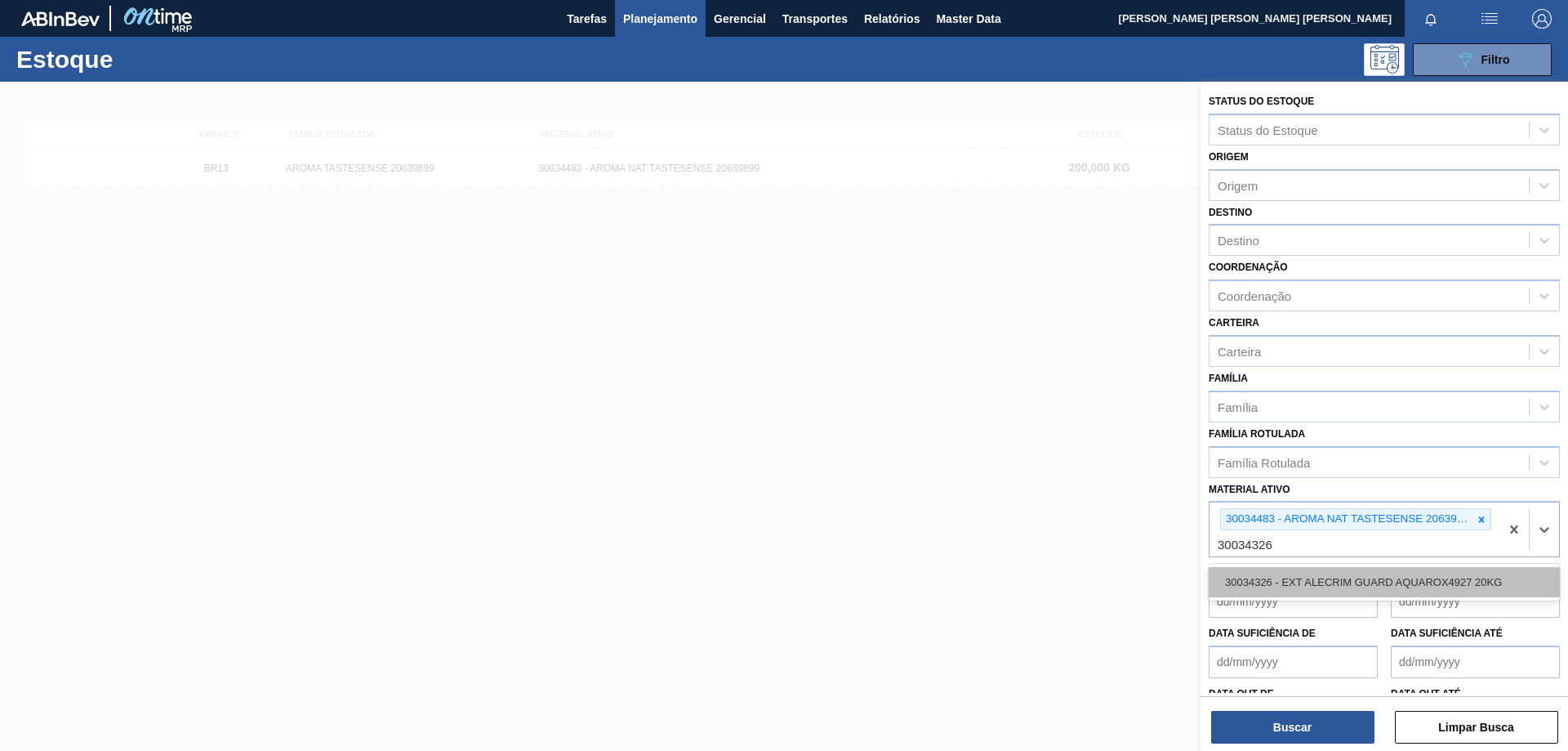
click at [1335, 579] on div "30034326 - EXT ALECRIM GUARD AQUAROX4927 20KG" at bounding box center [1384, 582] width 352 height 30
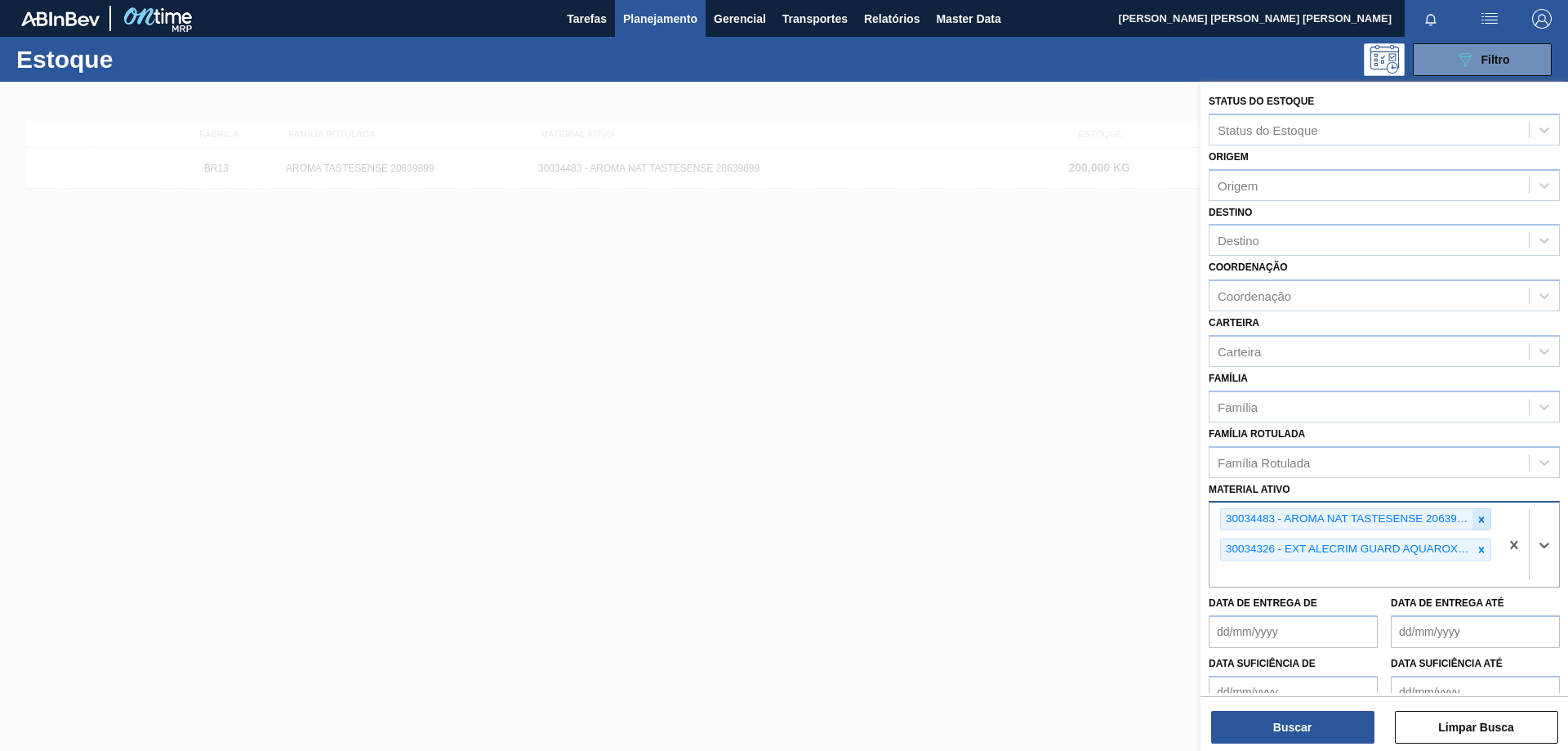
click at [1478, 522] on icon at bounding box center [1481, 519] width 11 height 11
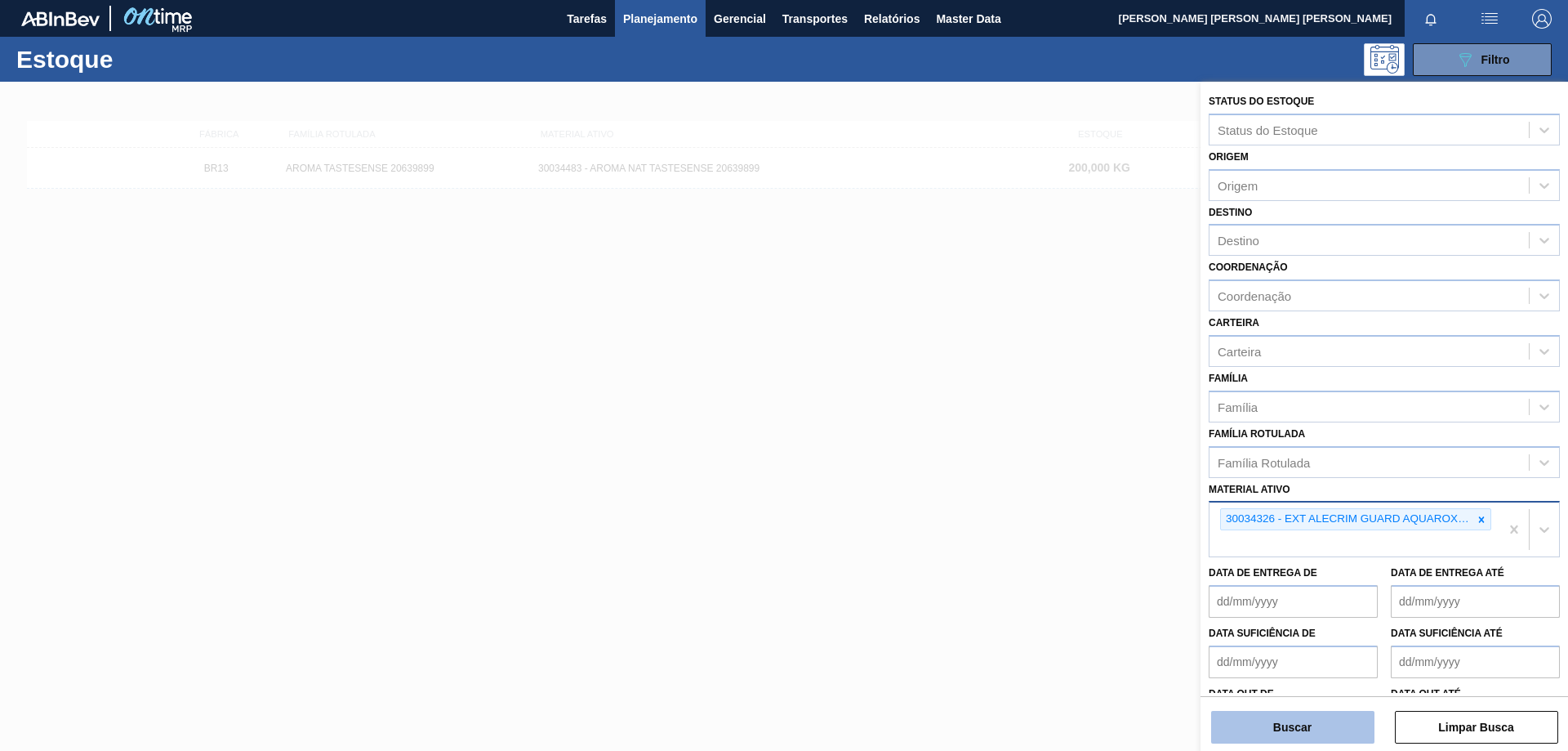
click at [1312, 732] on button "Buscar" at bounding box center [1292, 727] width 163 height 32
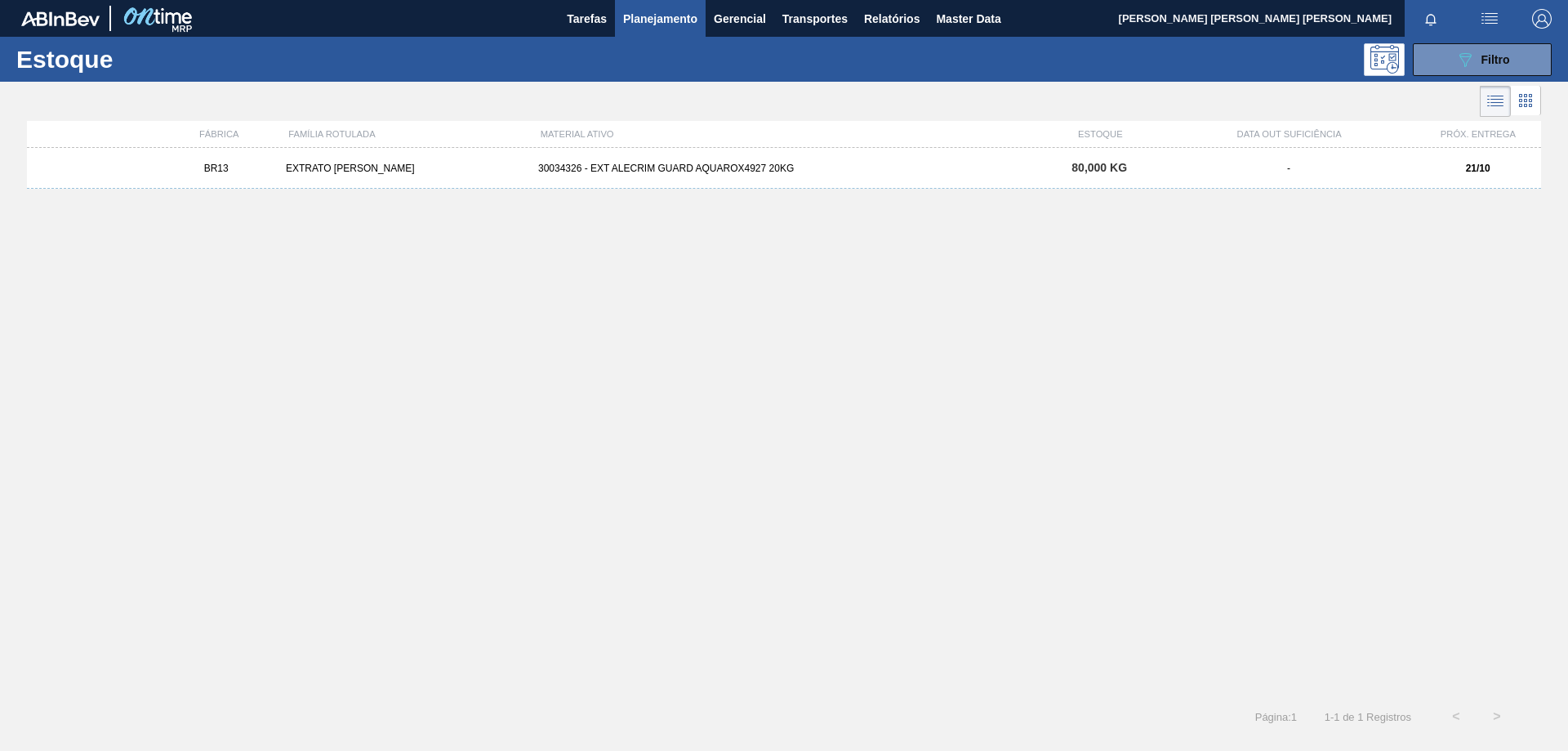
click at [666, 163] on div "30034326 - EXT ALECRIM GUARD AQUAROX4927 20KG" at bounding box center [784, 169] width 505 height 11
